Goal: Navigation & Orientation: Find specific page/section

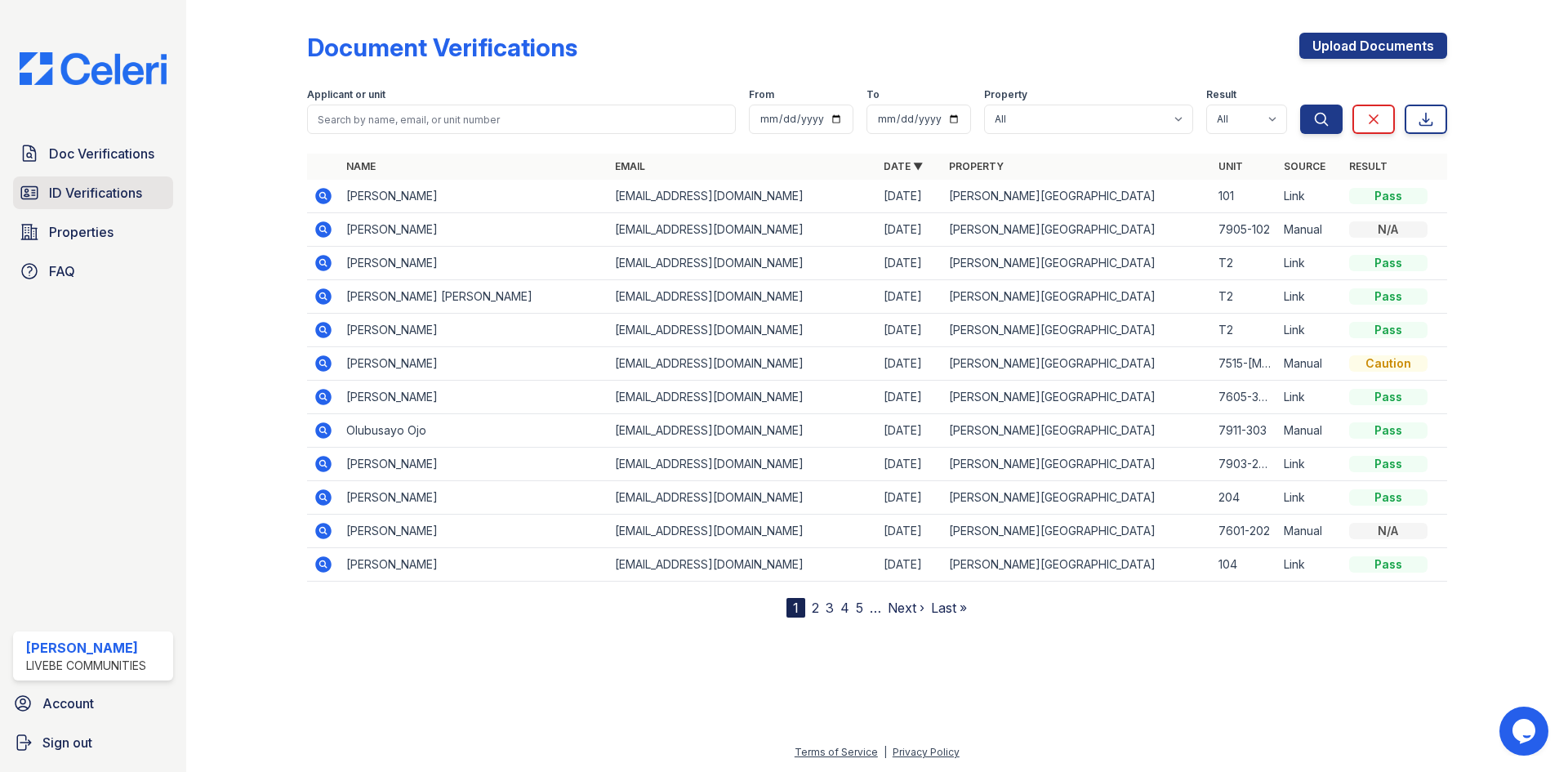
click at [117, 204] on link "ID Verifications" at bounding box center [93, 192] width 160 height 33
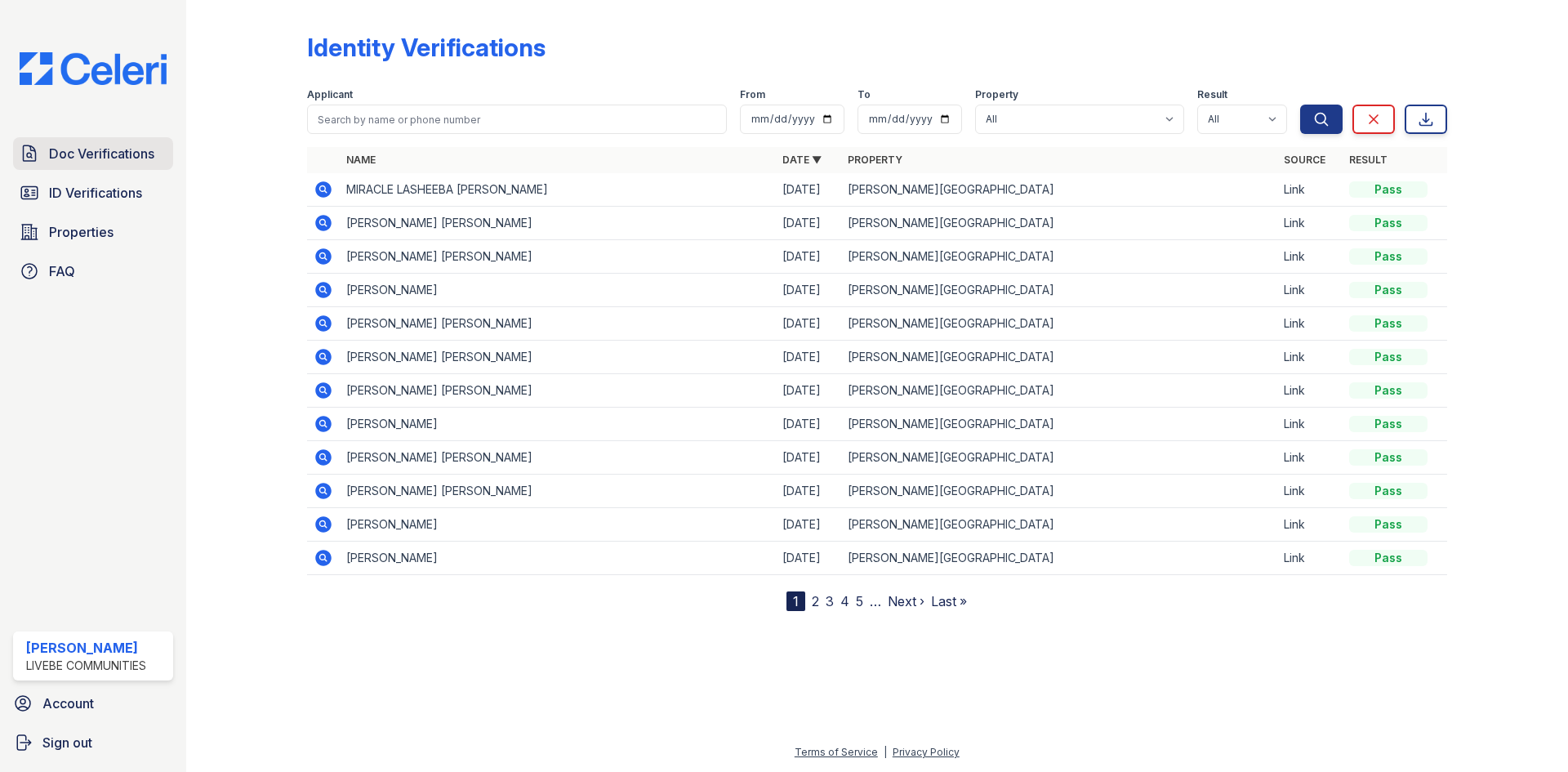
click at [105, 164] on link "Doc Verifications" at bounding box center [93, 153] width 160 height 33
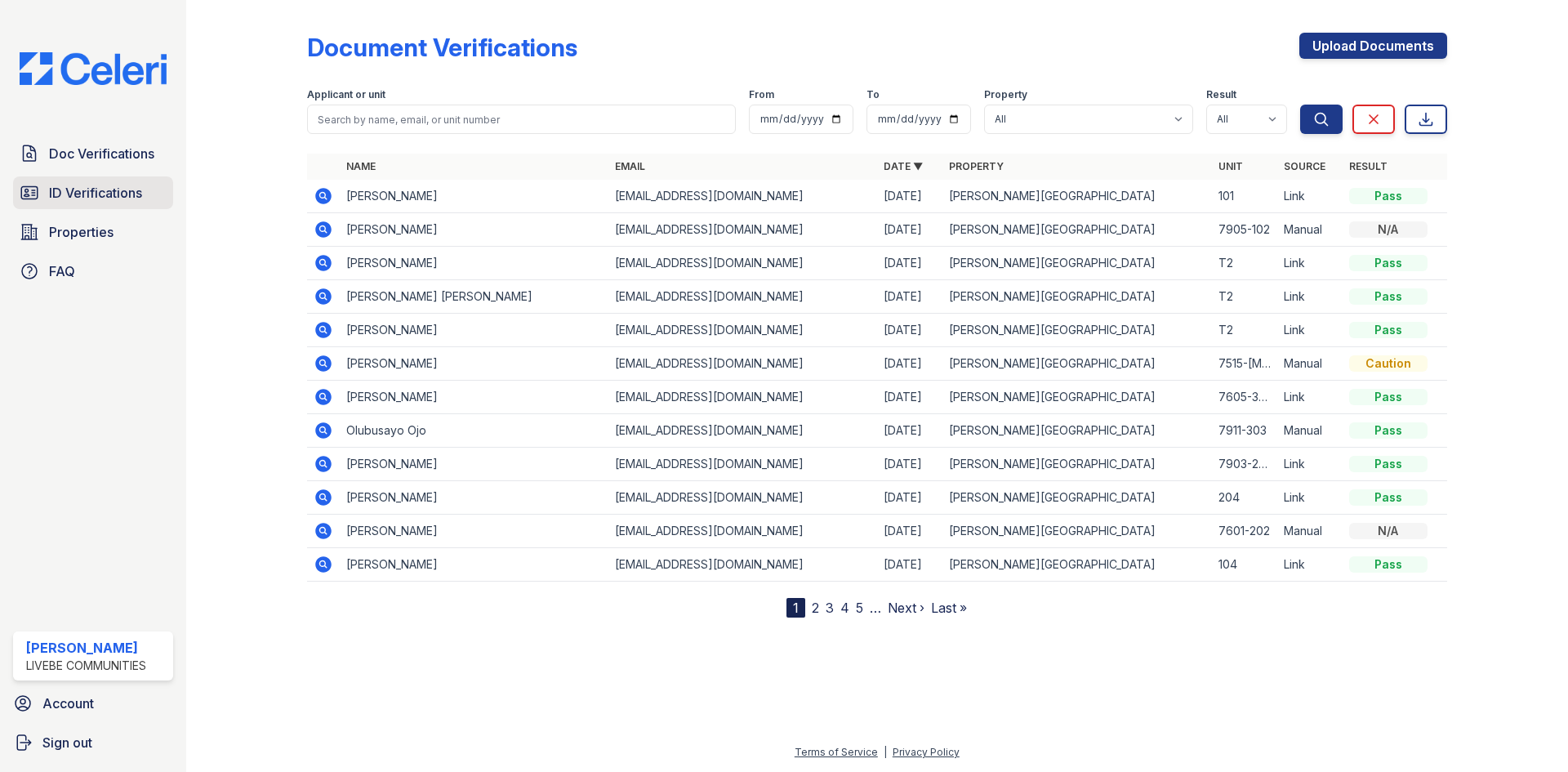
click at [102, 199] on span "ID Verifications" at bounding box center [95, 193] width 93 height 19
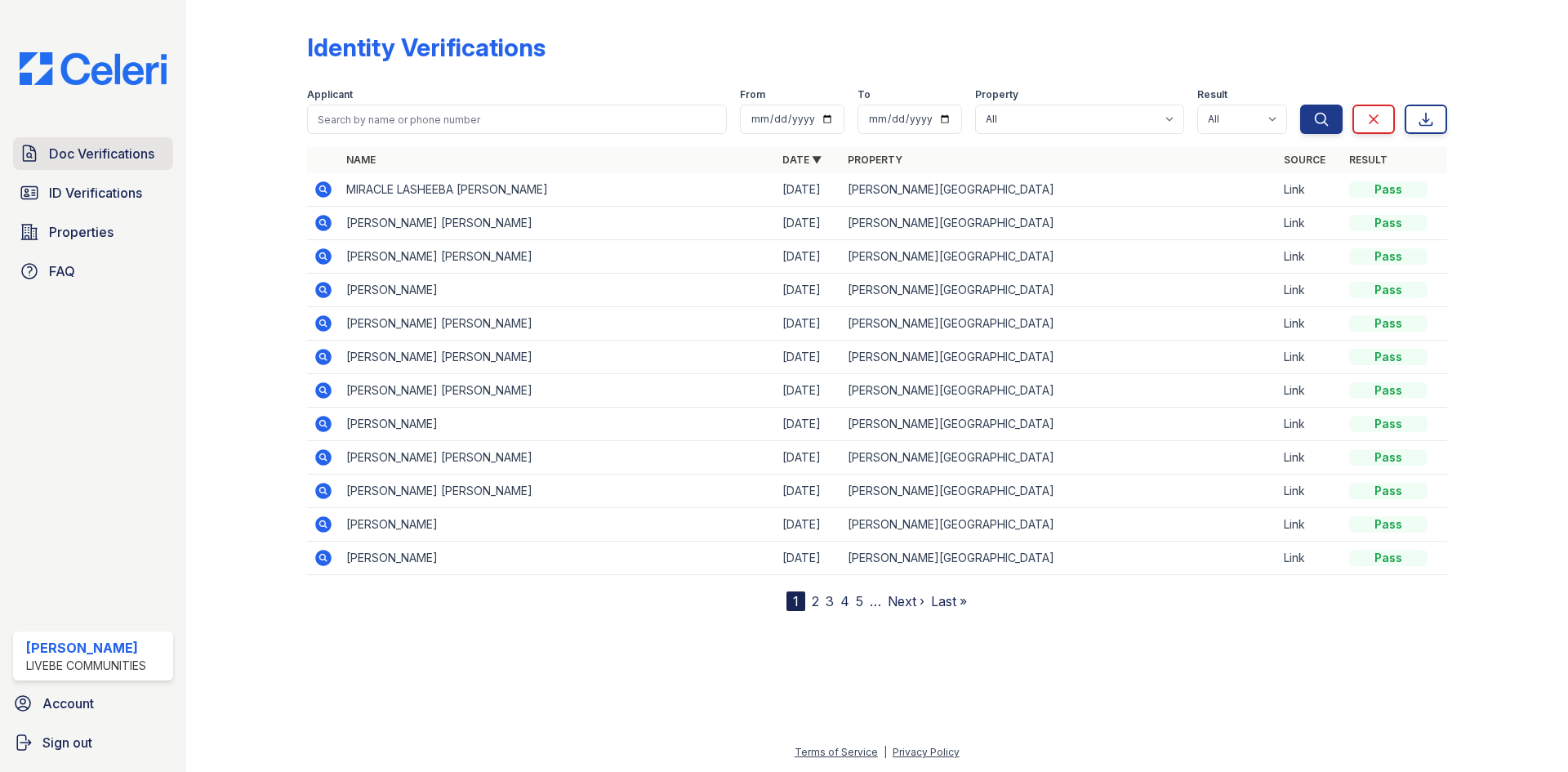
click at [74, 152] on span "Doc Verifications" at bounding box center [101, 153] width 105 height 19
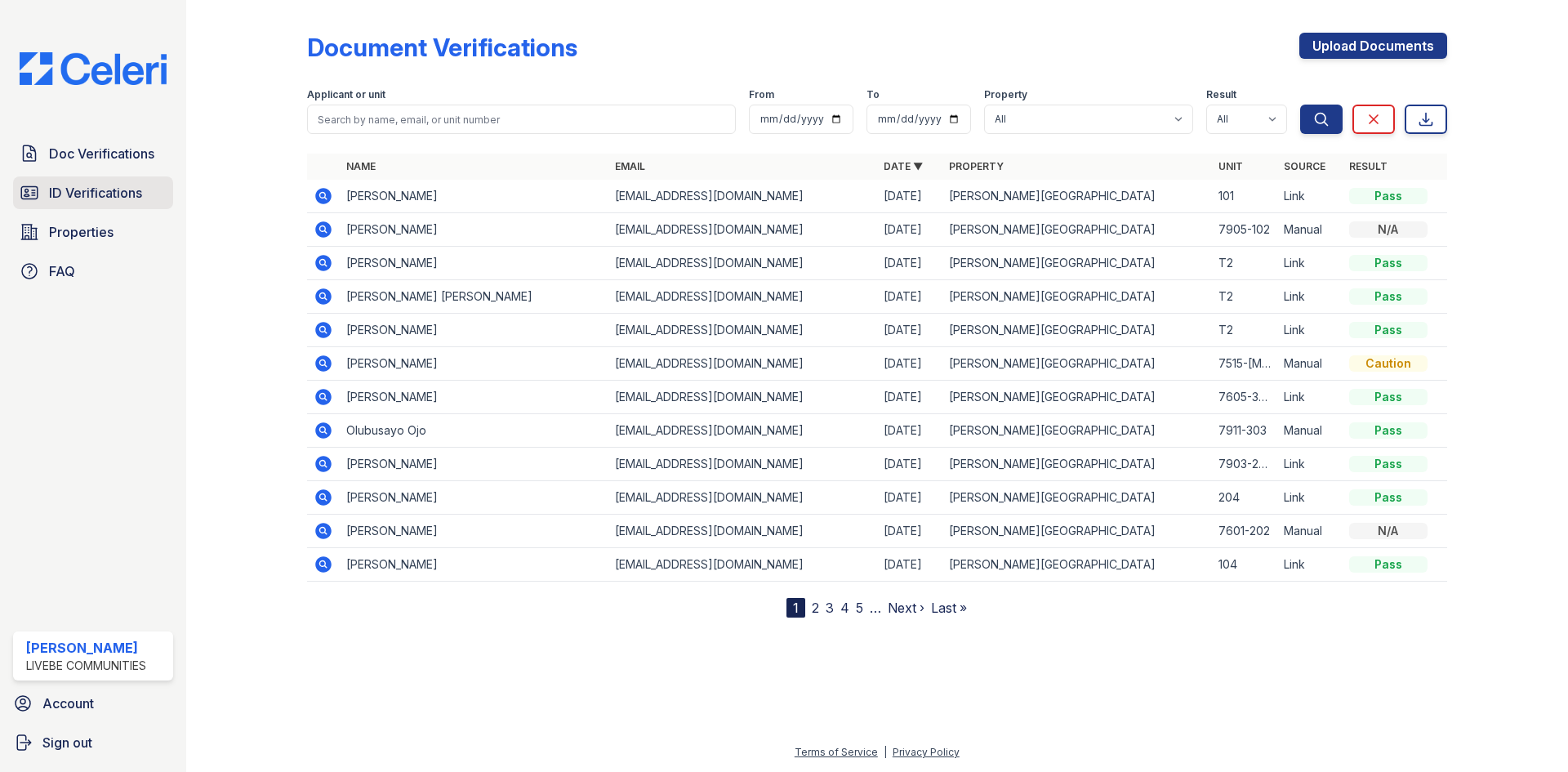
click at [113, 196] on span "ID Verifications" at bounding box center [95, 193] width 93 height 19
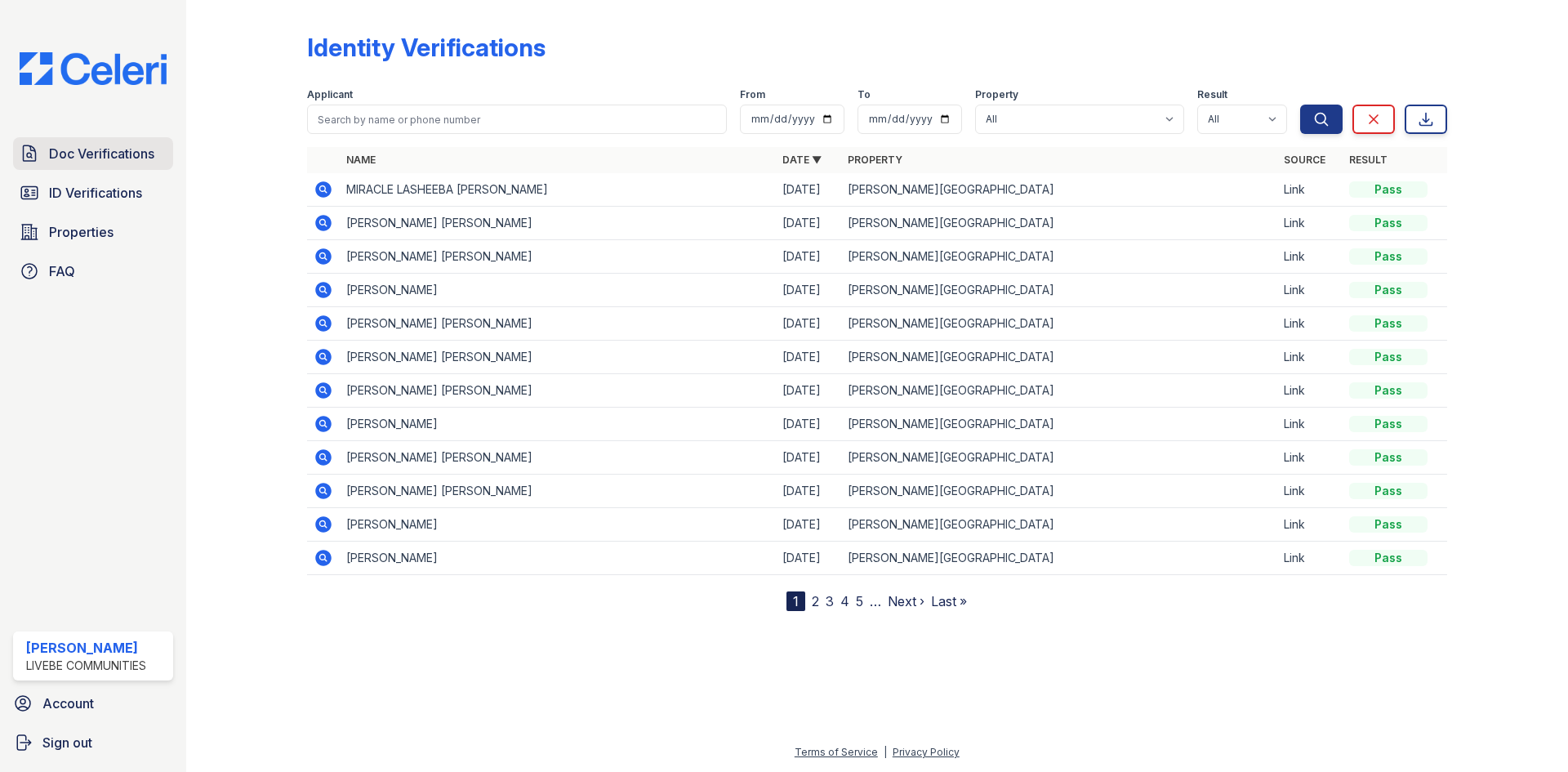
click at [111, 153] on span "Doc Verifications" at bounding box center [101, 153] width 105 height 19
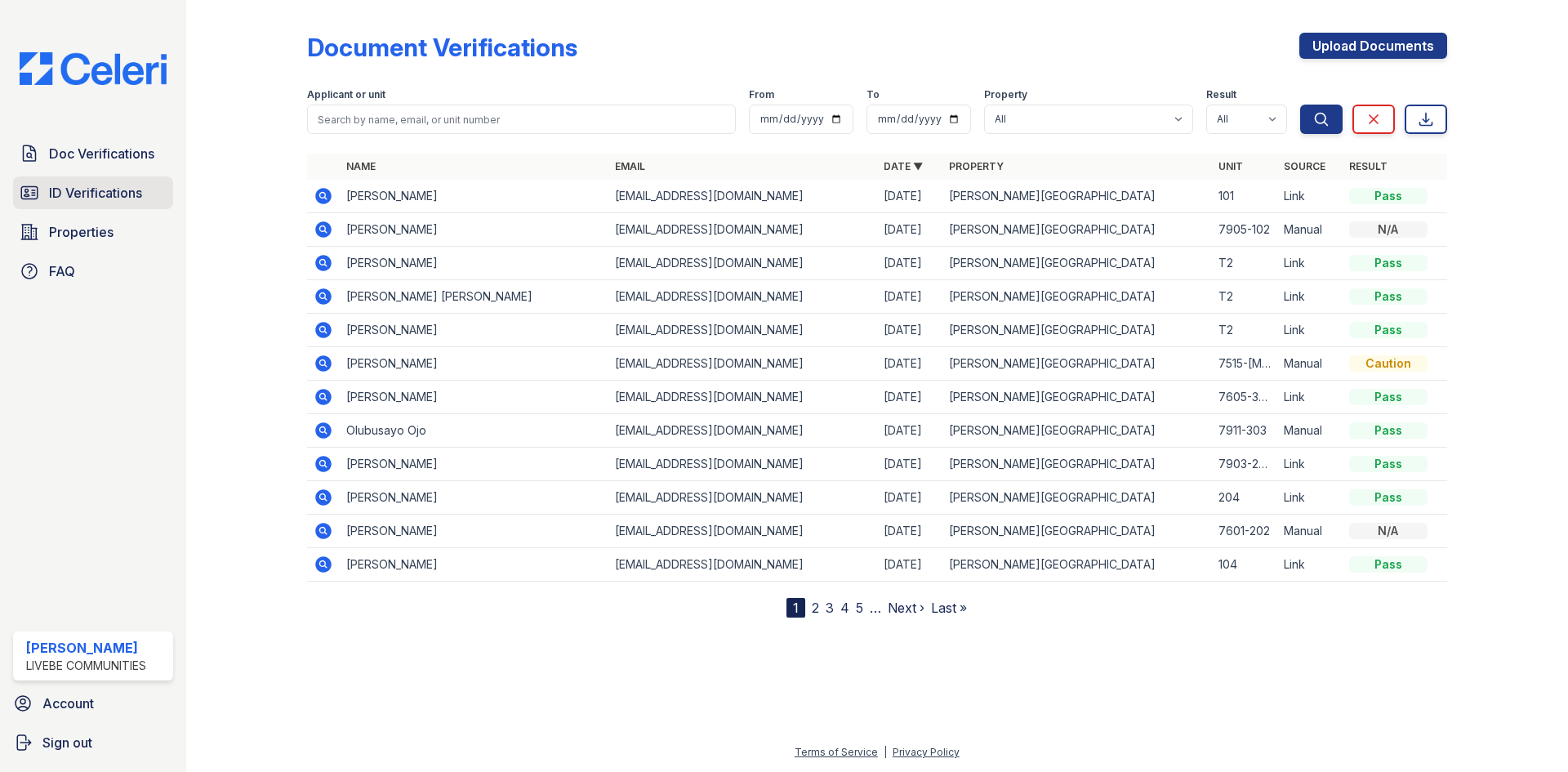
click at [111, 189] on span "ID Verifications" at bounding box center [95, 193] width 93 height 19
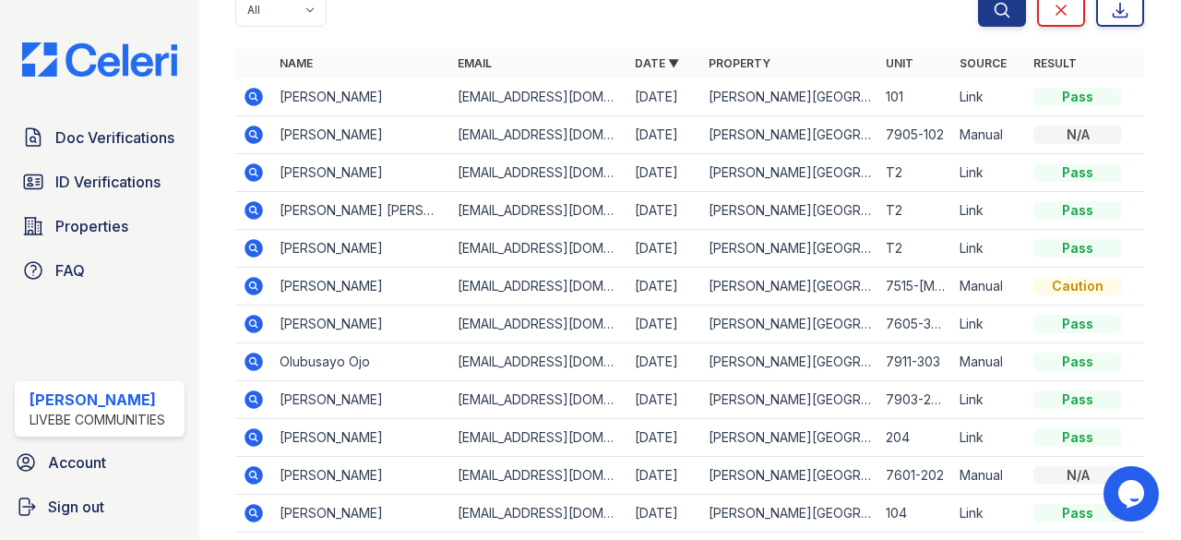
scroll to position [185, 0]
click at [120, 185] on span "ID Verifications" at bounding box center [107, 182] width 105 height 22
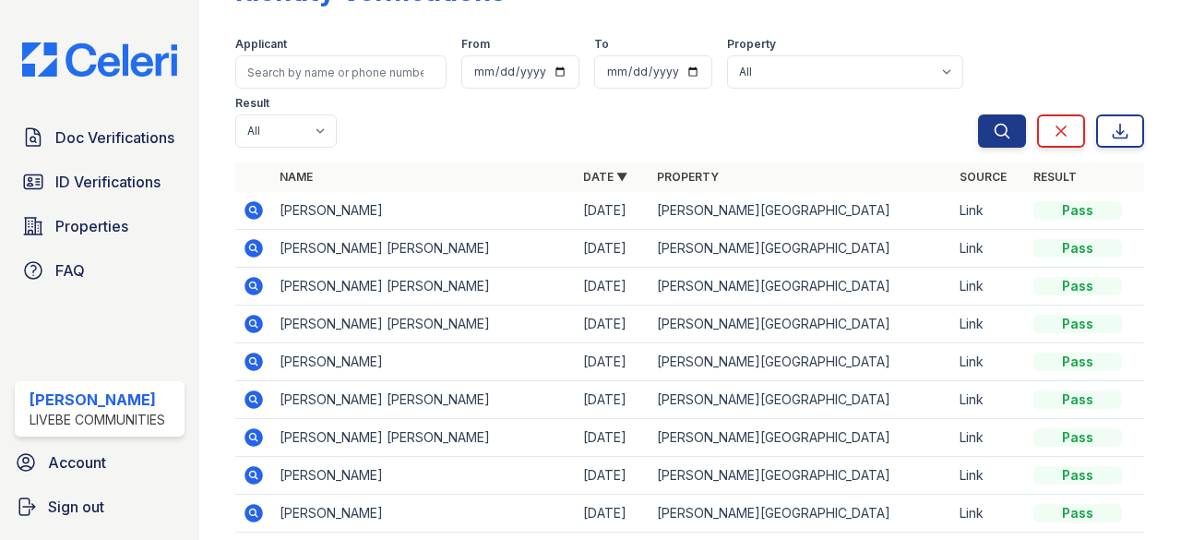
scroll to position [92, 0]
